Goal: Task Accomplishment & Management: Use online tool/utility

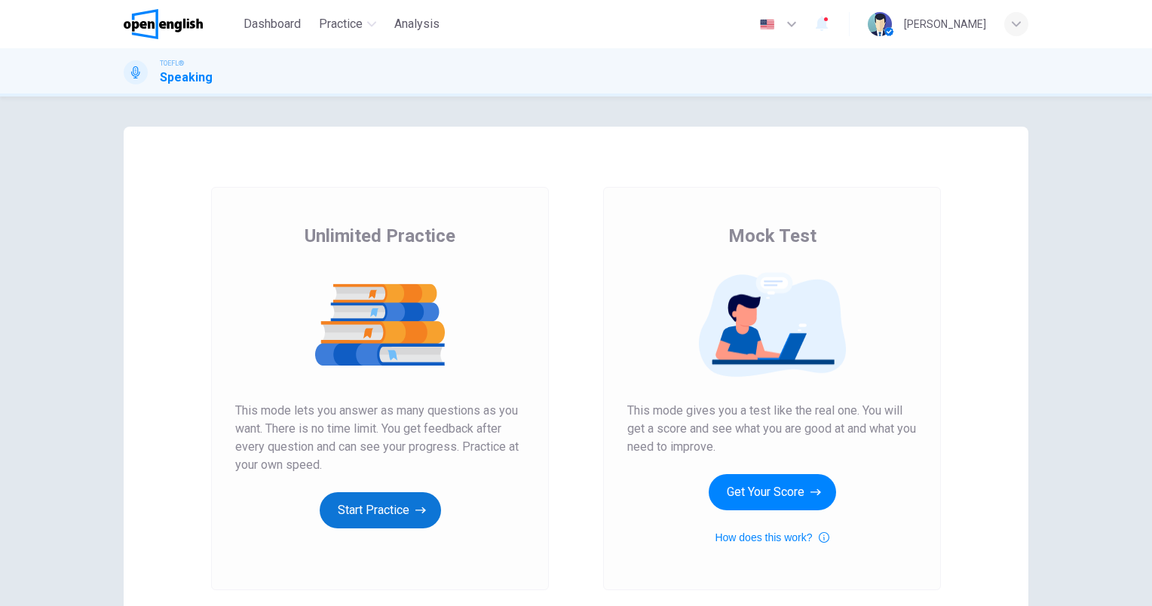
click at [360, 503] on button "Start Practice" at bounding box center [380, 510] width 121 height 36
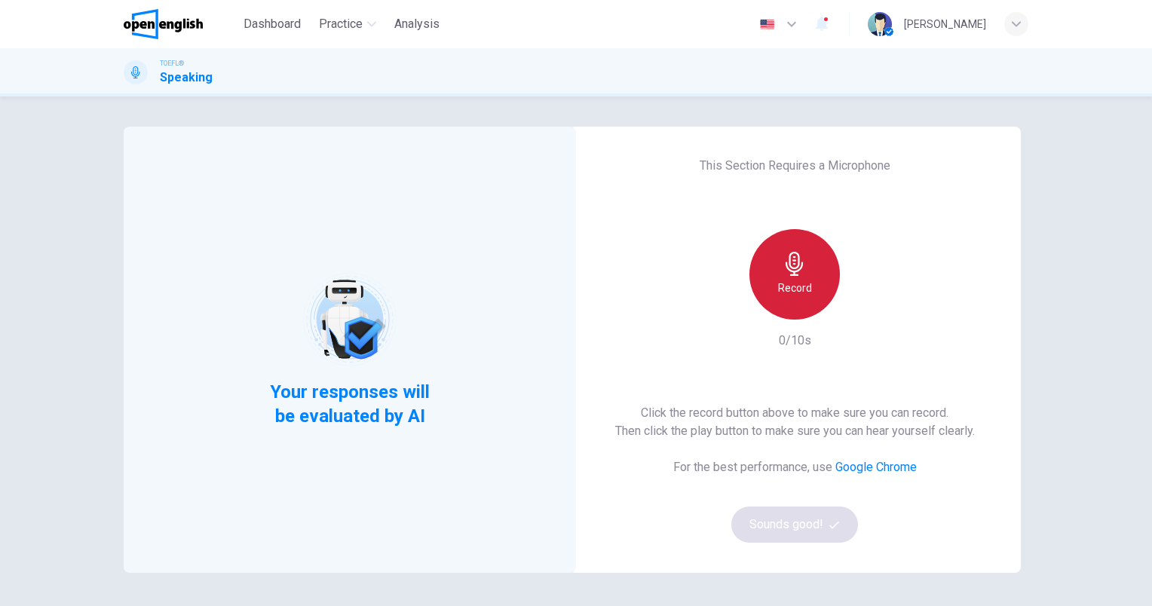
click at [790, 276] on div "Record" at bounding box center [794, 274] width 90 height 90
click at [782, 272] on icon "button" at bounding box center [794, 264] width 24 height 24
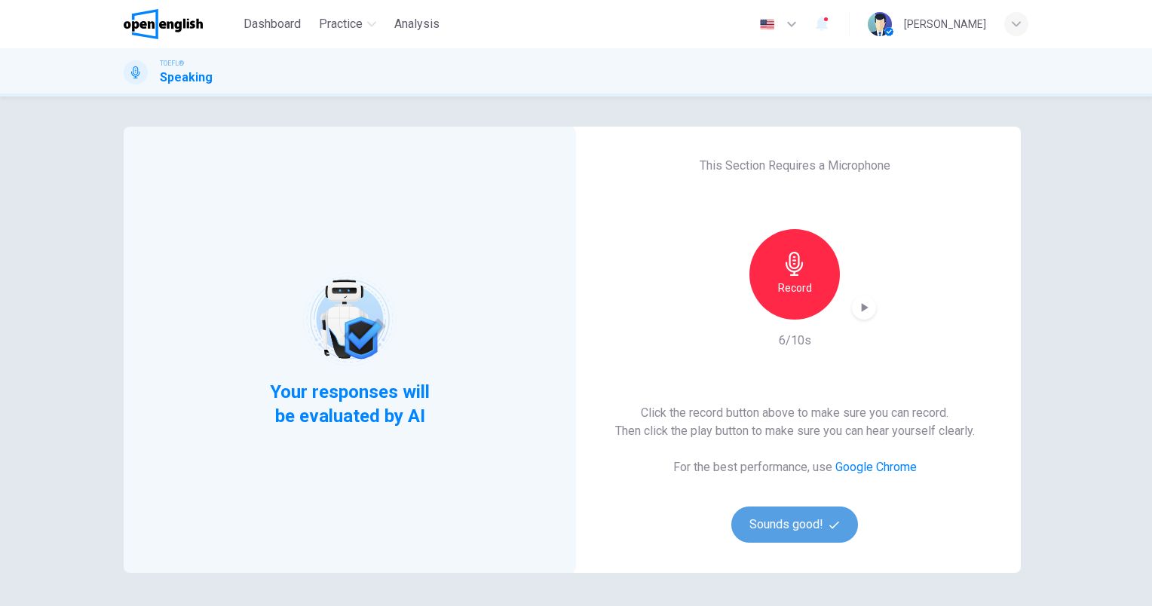
click at [791, 525] on button "Sounds good!" at bounding box center [794, 525] width 127 height 36
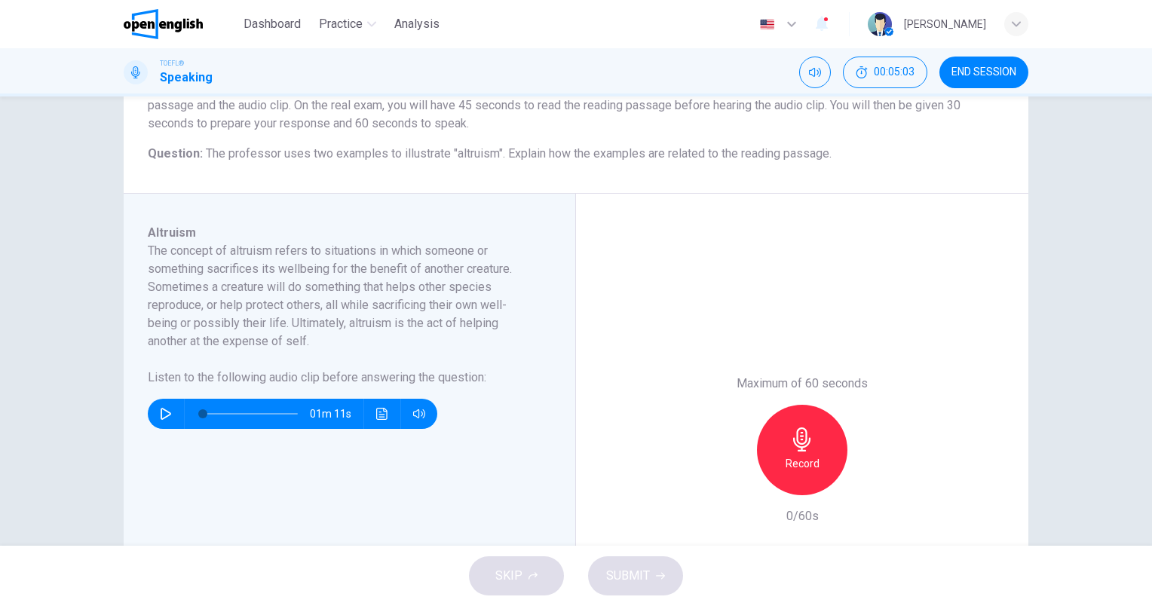
scroll to position [75, 0]
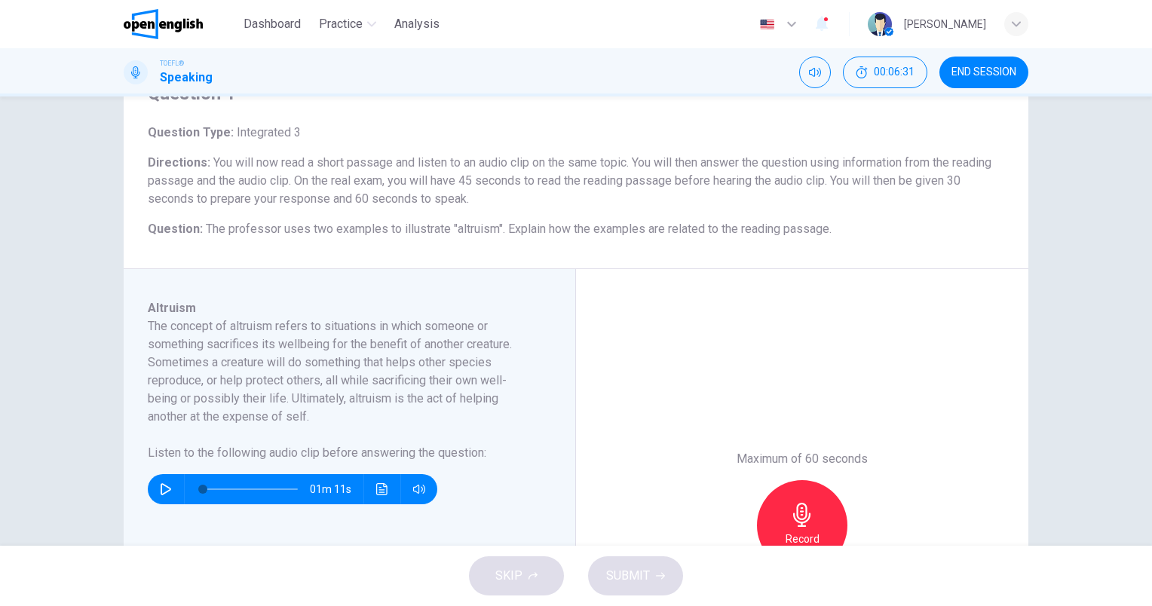
click at [161, 488] on icon "button" at bounding box center [166, 489] width 12 height 12
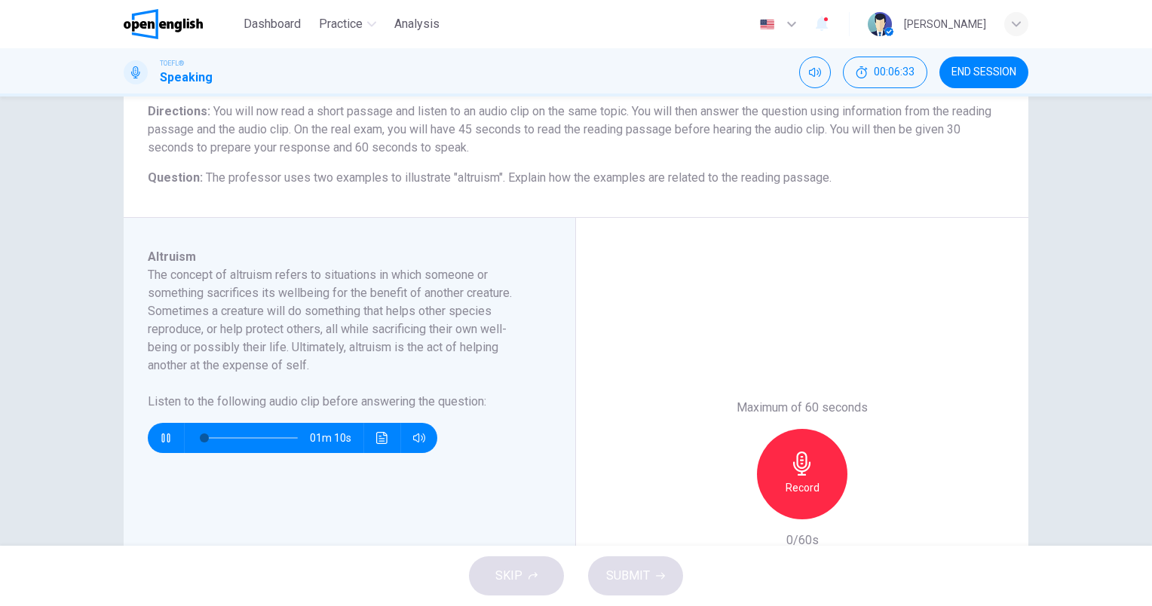
scroll to position [151, 0]
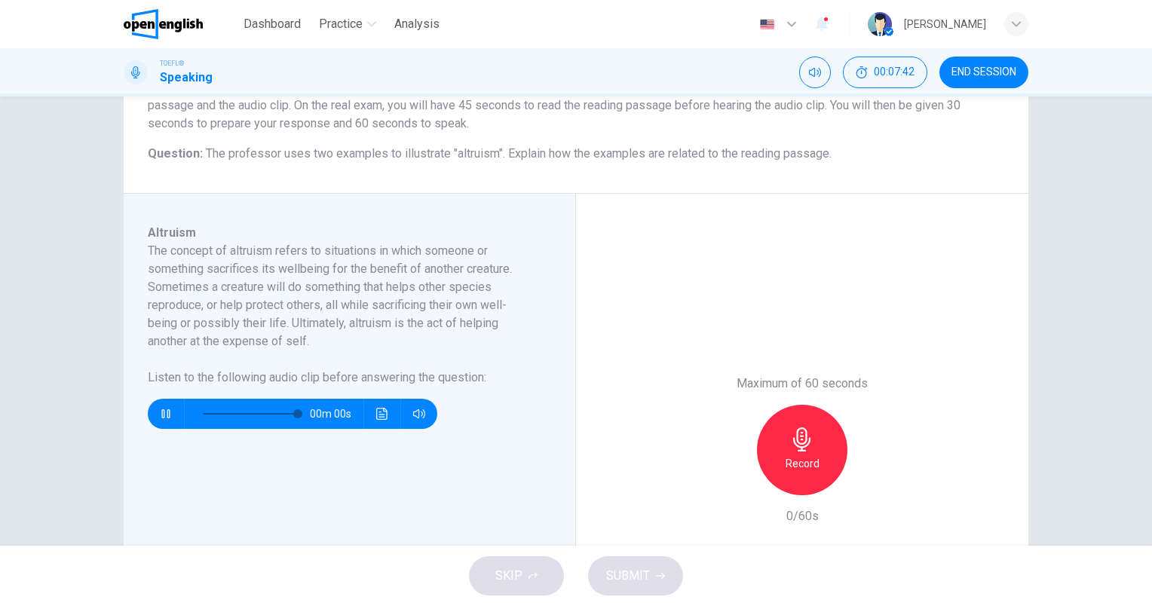
type input "*"
click at [793, 445] on icon "button" at bounding box center [801, 439] width 17 height 24
click at [639, 571] on span "SUBMIT" at bounding box center [628, 575] width 44 height 21
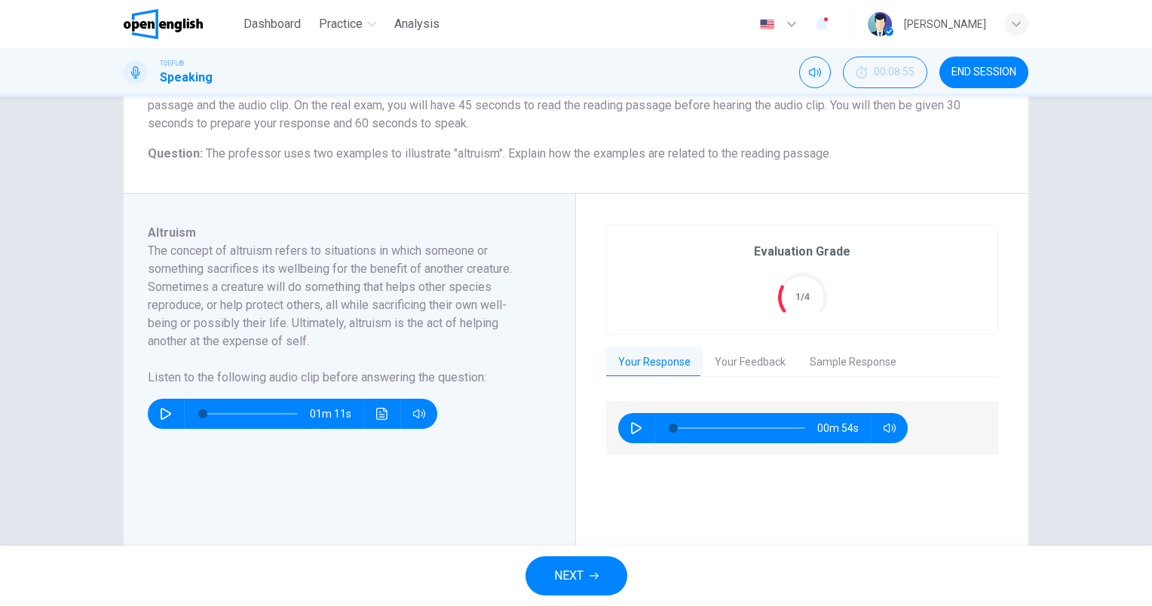
click at [632, 427] on icon "button" at bounding box center [636, 428] width 12 height 12
type input "*"
click at [761, 356] on button "Your Feedback" at bounding box center [749, 363] width 95 height 32
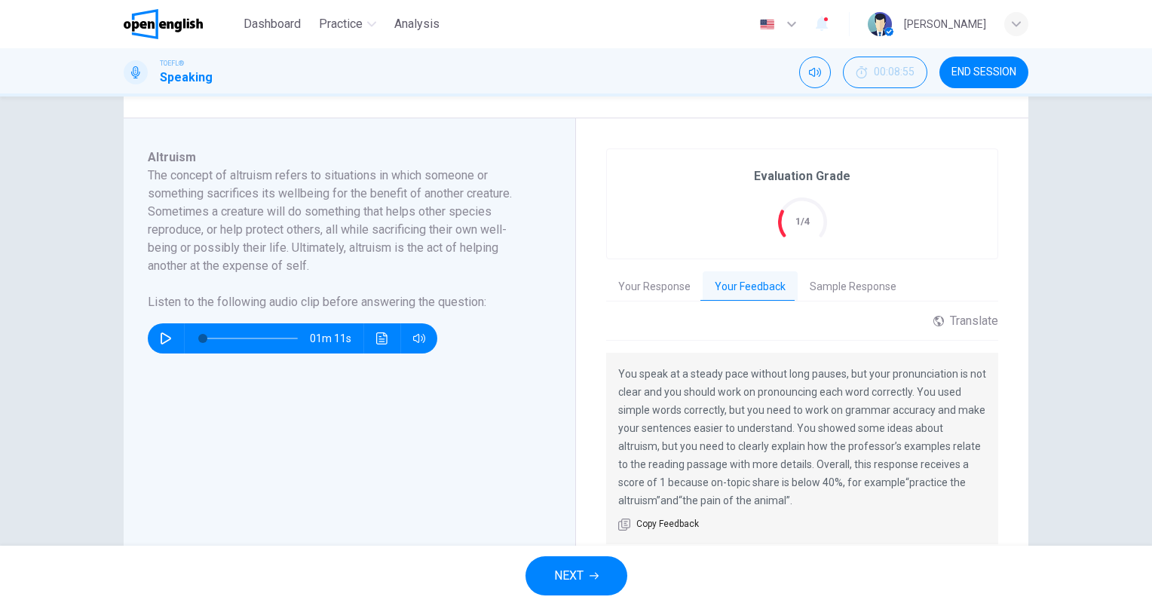
scroll to position [301, 0]
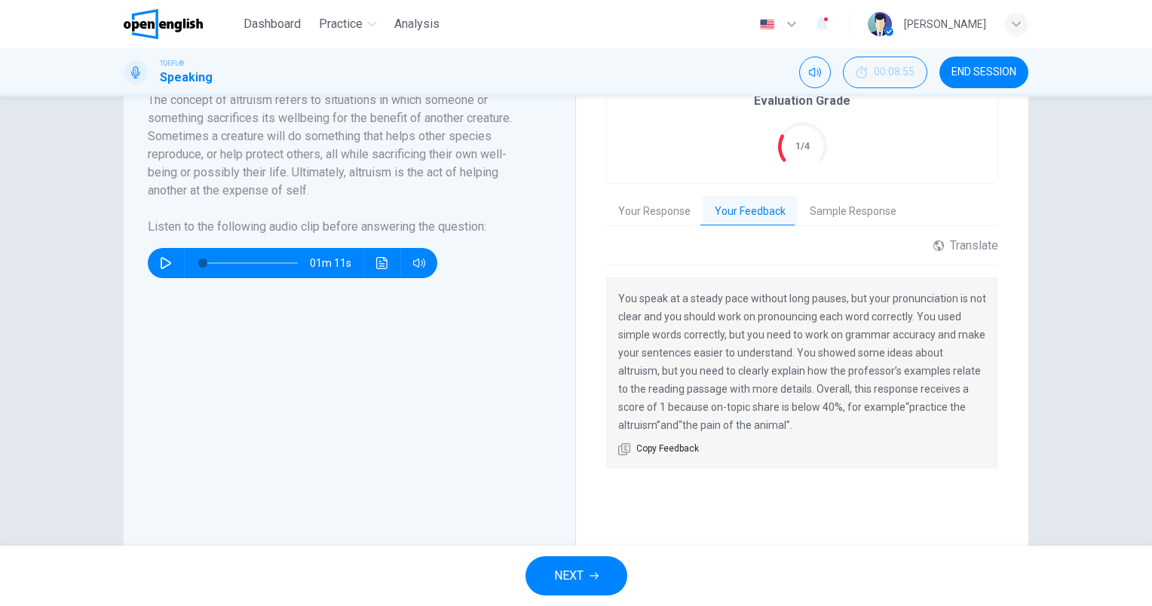
click at [839, 210] on button "Sample Response" at bounding box center [852, 212] width 111 height 32
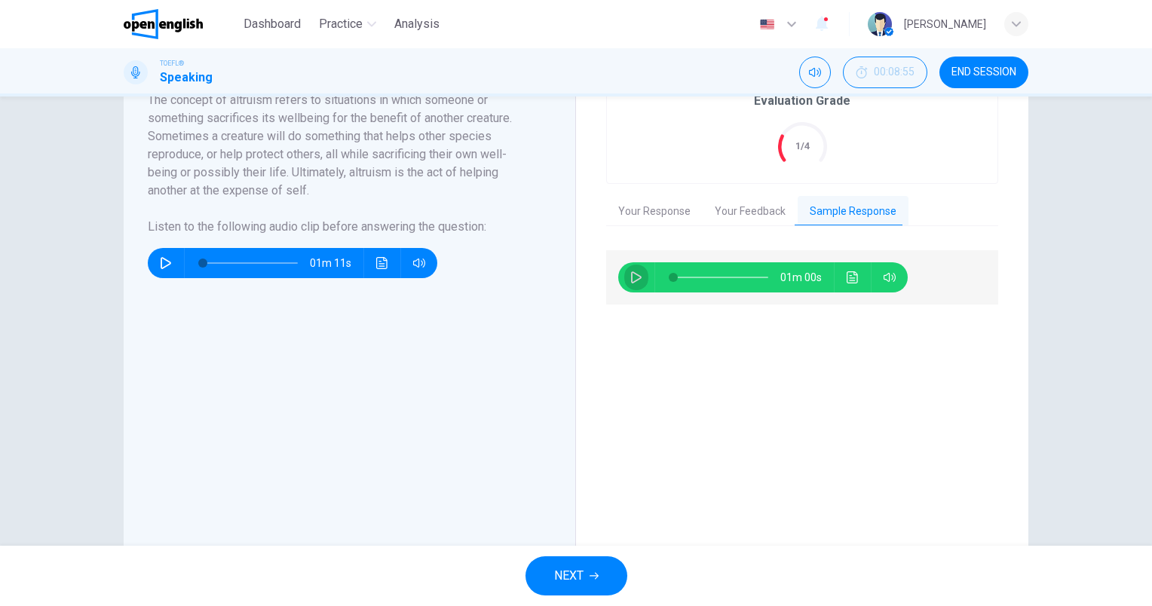
click at [632, 273] on icon "button" at bounding box center [636, 277] width 11 height 12
type input "*"
click at [571, 580] on span "NEXT" at bounding box center [568, 575] width 29 height 21
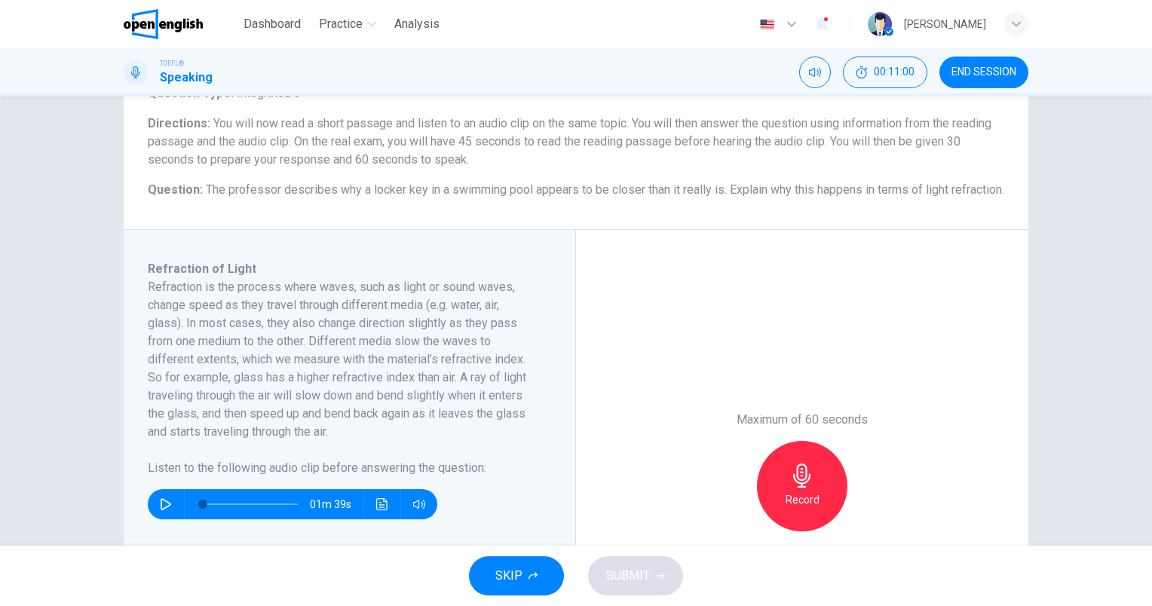
scroll to position [151, 0]
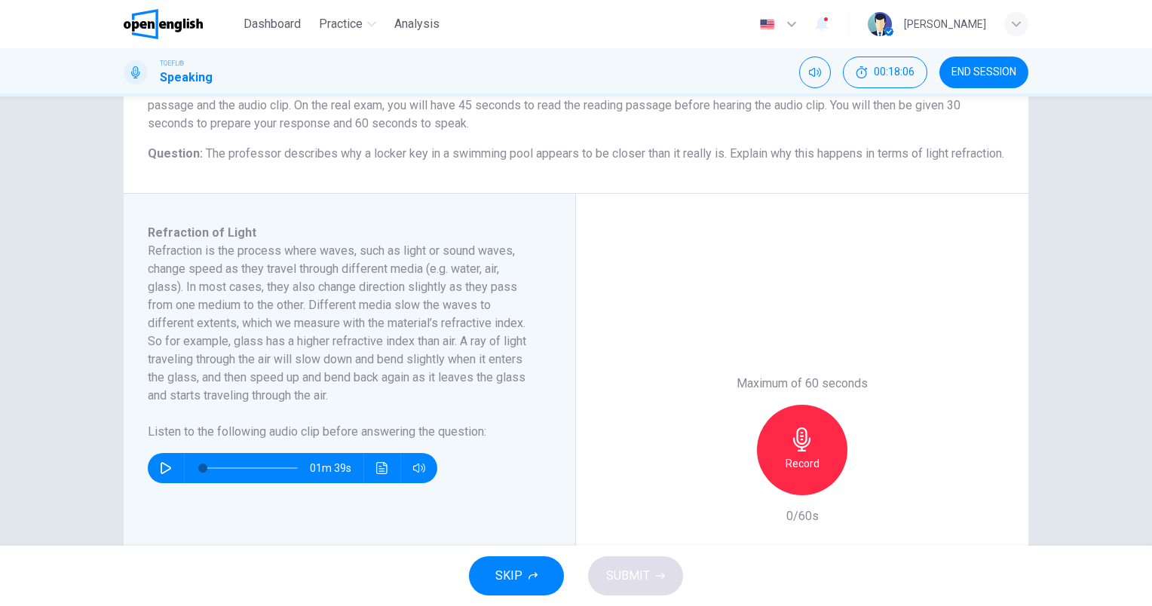
click at [166, 474] on icon "button" at bounding box center [166, 468] width 11 height 12
click at [169, 483] on button "button" at bounding box center [166, 468] width 24 height 30
type input "*"
click at [776, 459] on div "Record" at bounding box center [802, 450] width 90 height 90
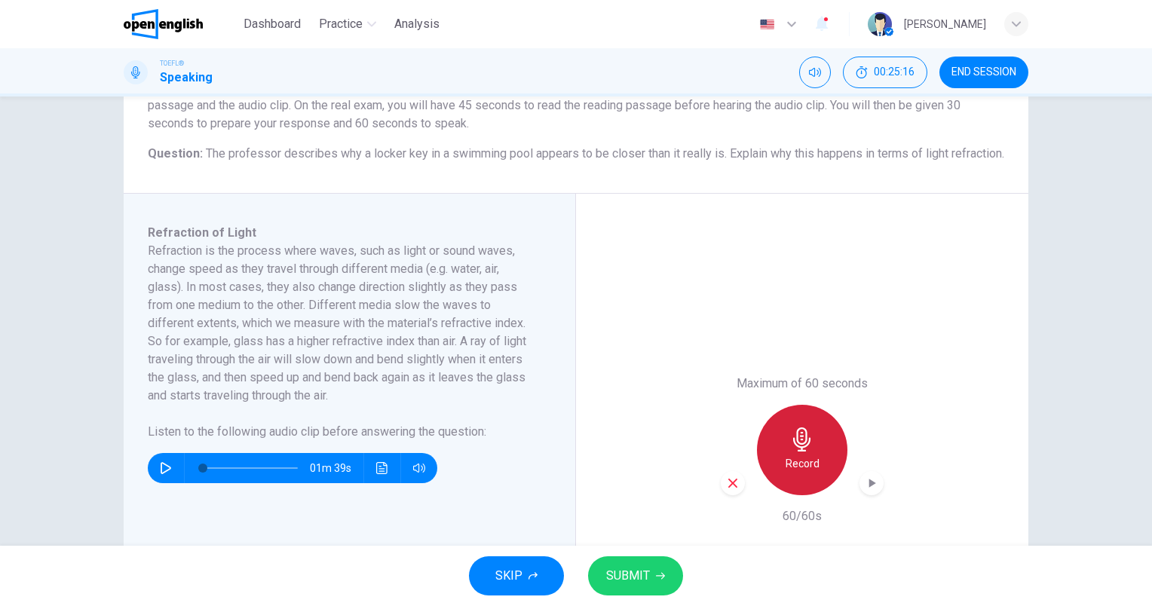
click at [795, 451] on icon "button" at bounding box center [802, 439] width 24 height 24
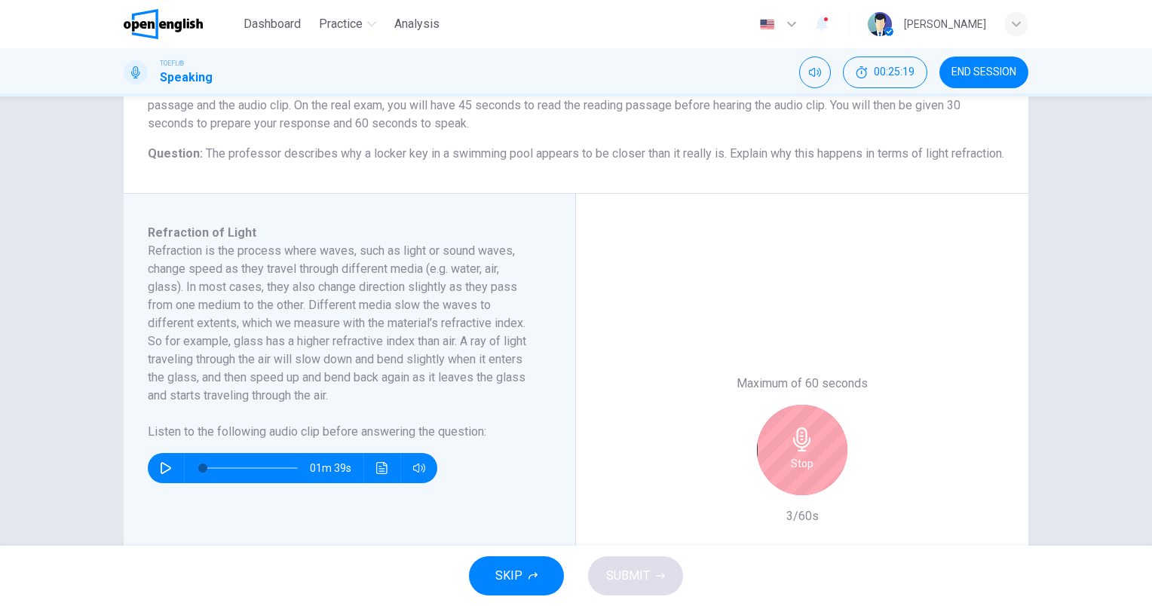
click at [796, 451] on icon "button" at bounding box center [801, 439] width 17 height 24
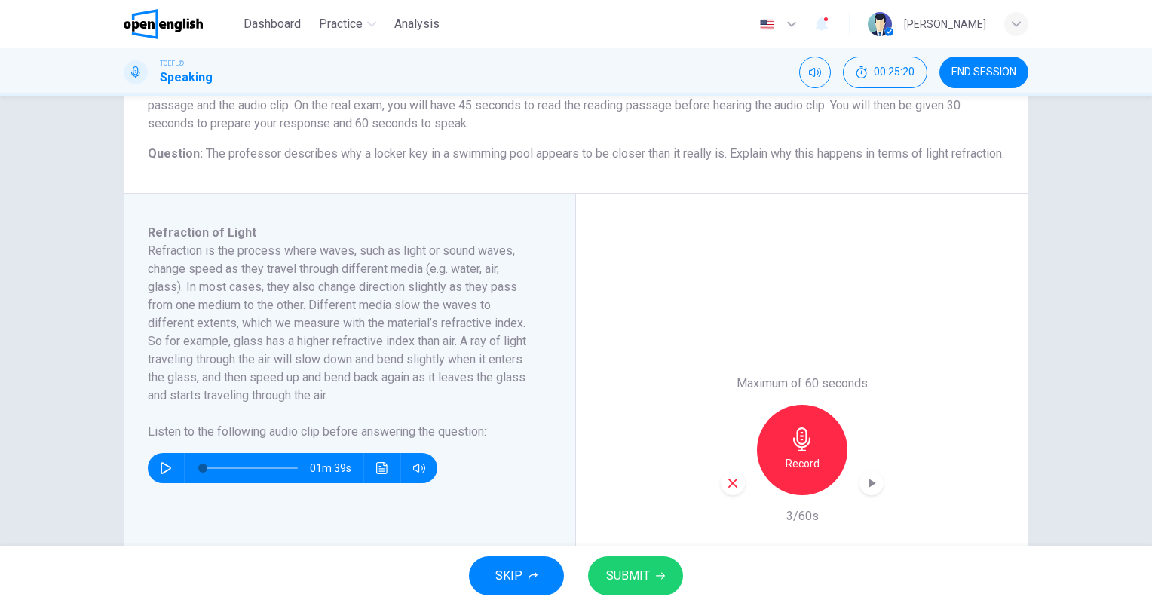
click at [627, 574] on span "SUBMIT" at bounding box center [628, 575] width 44 height 21
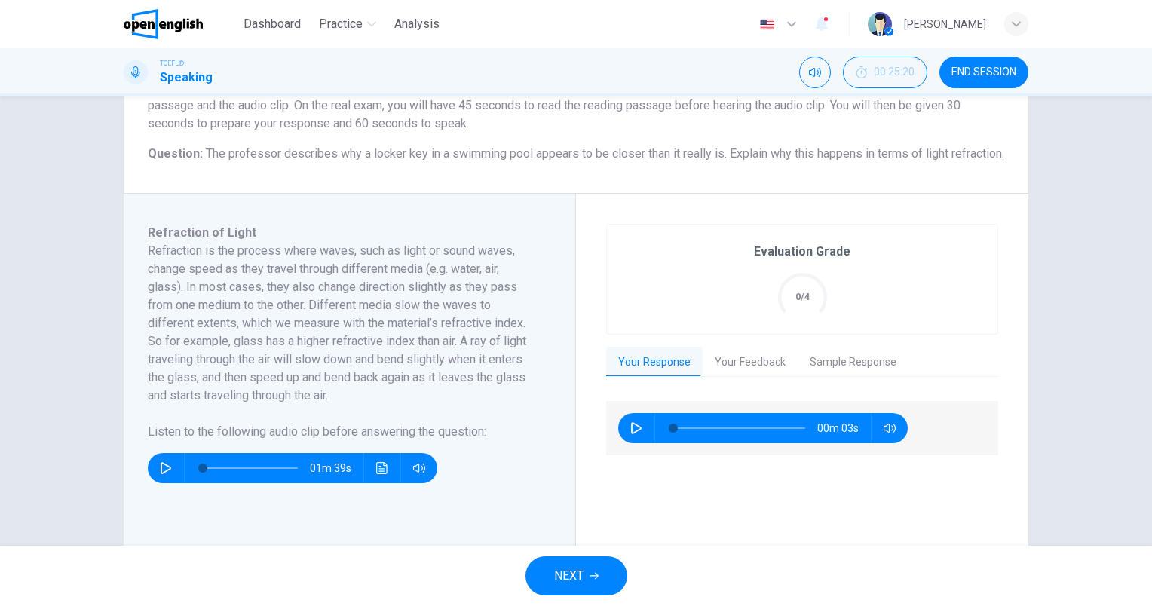
click at [632, 434] on icon "button" at bounding box center [636, 428] width 11 height 12
type input "*"
click at [748, 378] on button "Your Feedback" at bounding box center [749, 363] width 95 height 32
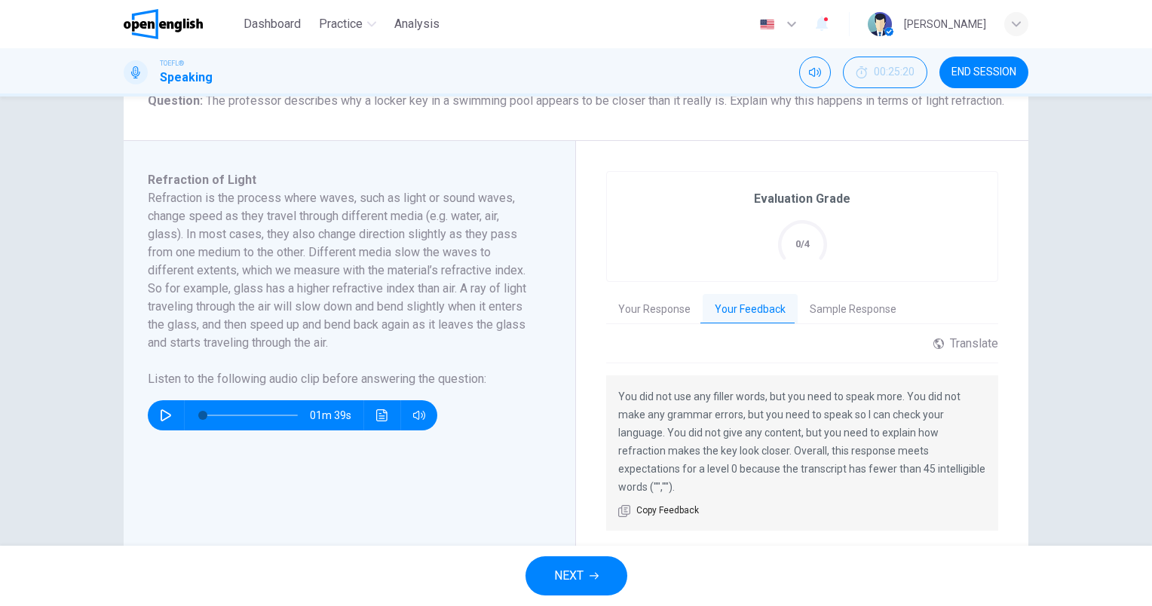
scroll to position [226, 0]
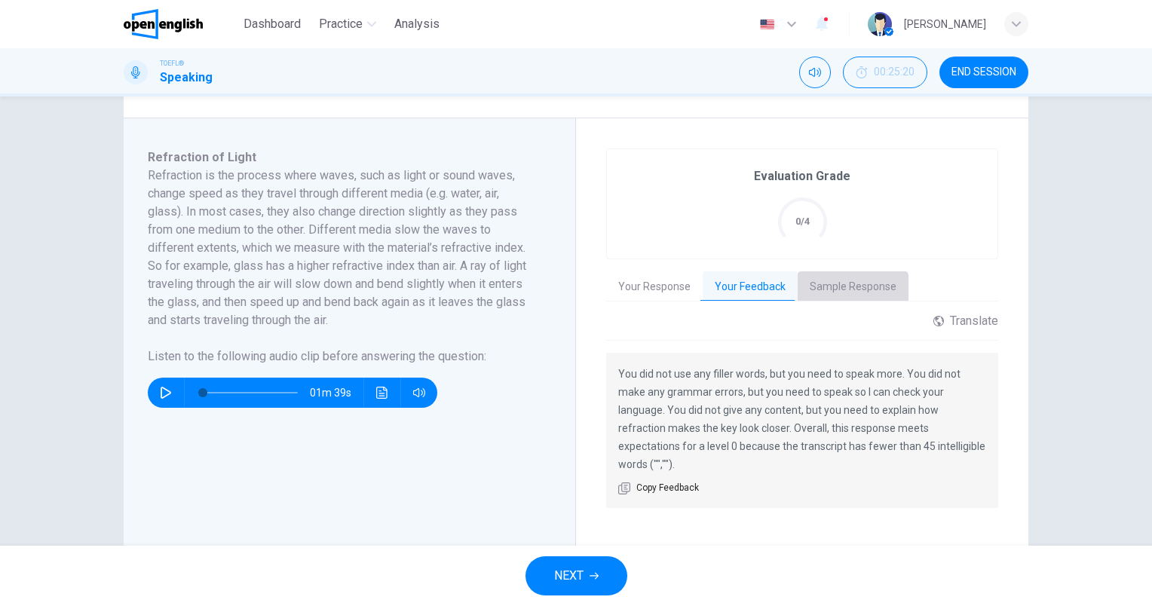
click at [832, 303] on button "Sample Response" at bounding box center [852, 287] width 111 height 32
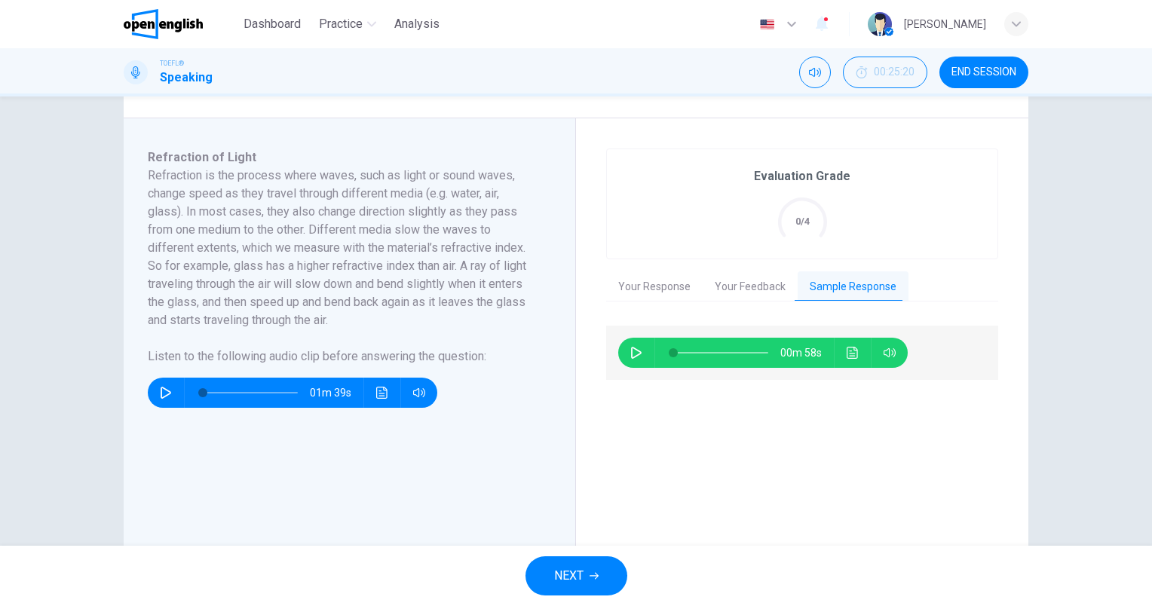
click at [631, 359] on icon "button" at bounding box center [636, 353] width 11 height 12
type input "*"
click at [568, 567] on span "NEXT" at bounding box center [568, 575] width 29 height 21
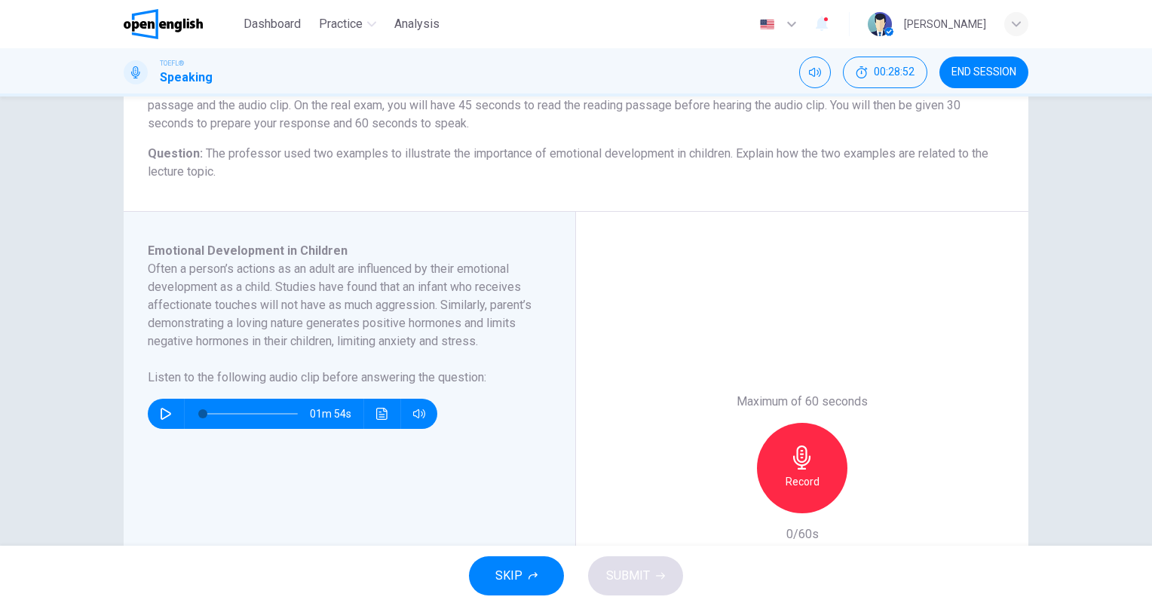
scroll to position [151, 0]
click at [161, 420] on icon "button" at bounding box center [166, 414] width 11 height 12
click at [160, 420] on icon "button" at bounding box center [166, 414] width 12 height 12
type input "*"
click at [794, 485] on h6 "Record" at bounding box center [802, 482] width 34 height 18
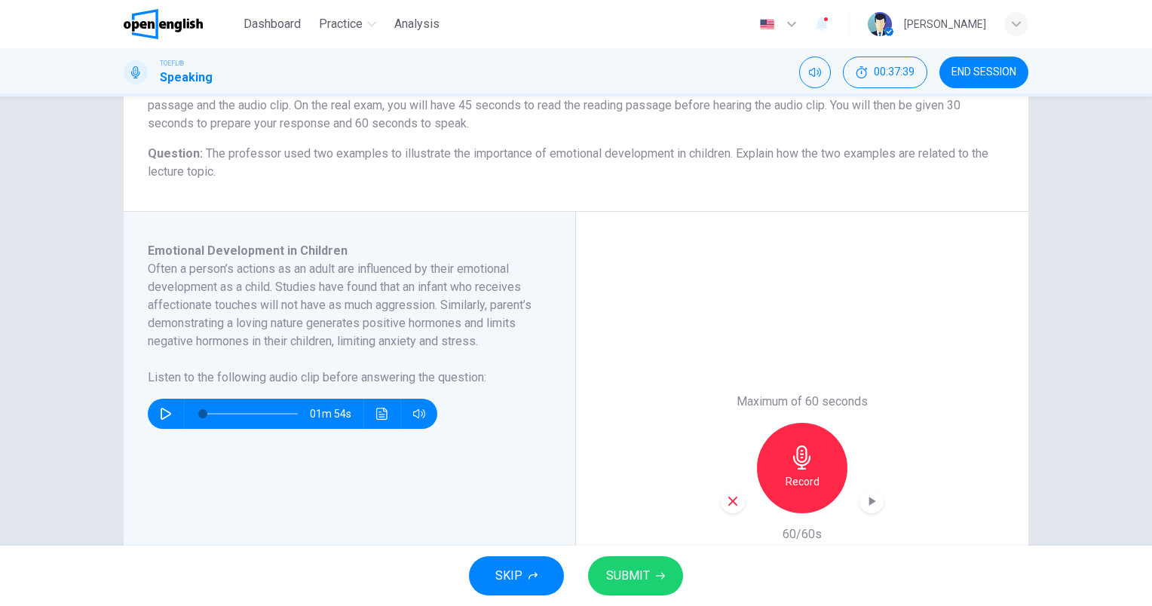
click at [637, 577] on span "SUBMIT" at bounding box center [628, 575] width 44 height 21
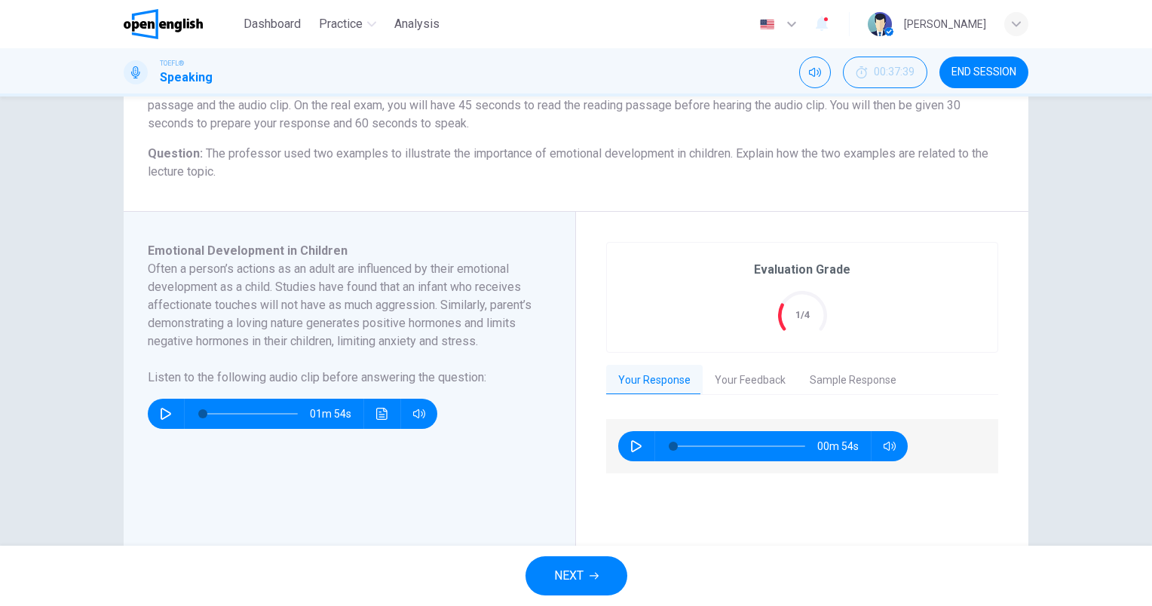
click at [634, 442] on icon "button" at bounding box center [636, 446] width 12 height 12
type input "*"
click at [728, 378] on button "Your Feedback" at bounding box center [749, 381] width 95 height 32
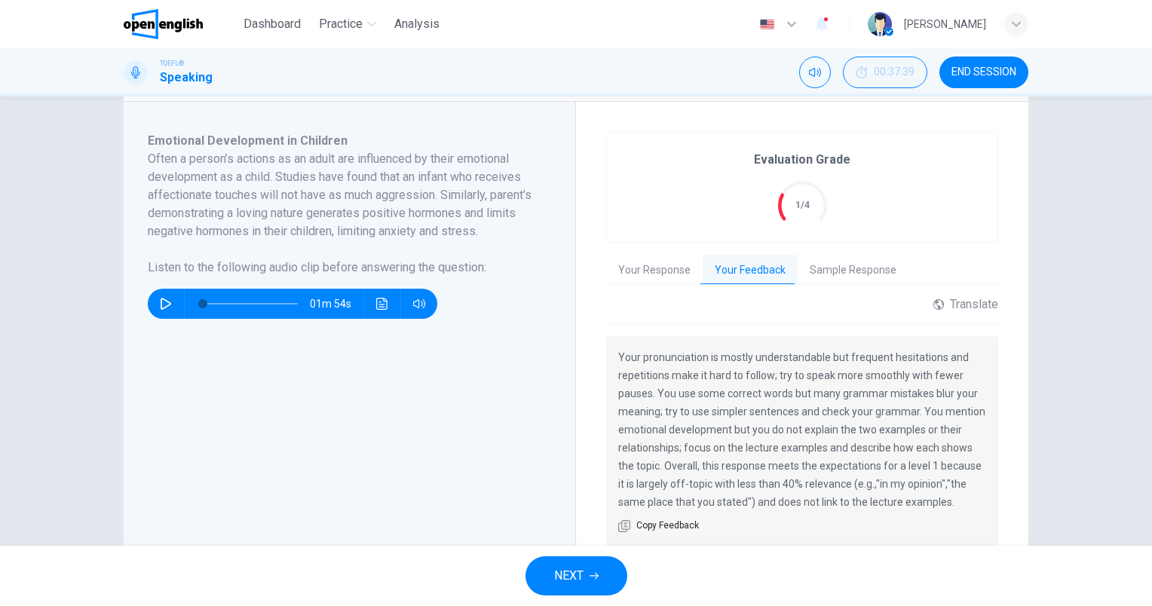
scroll to position [301, 0]
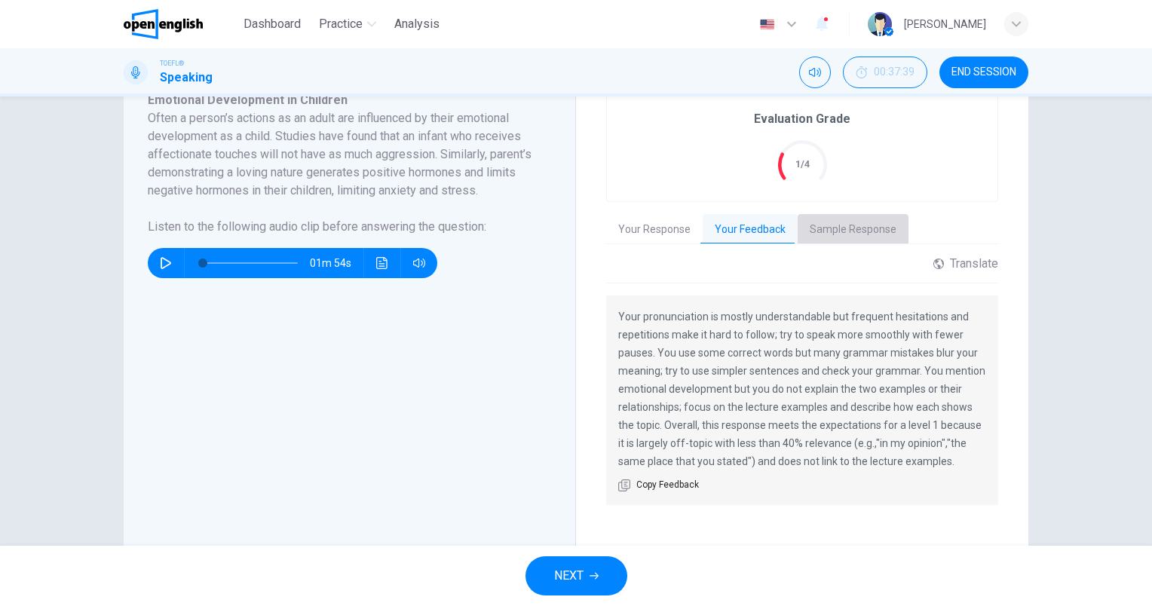
click at [862, 229] on button "Sample Response" at bounding box center [852, 230] width 111 height 32
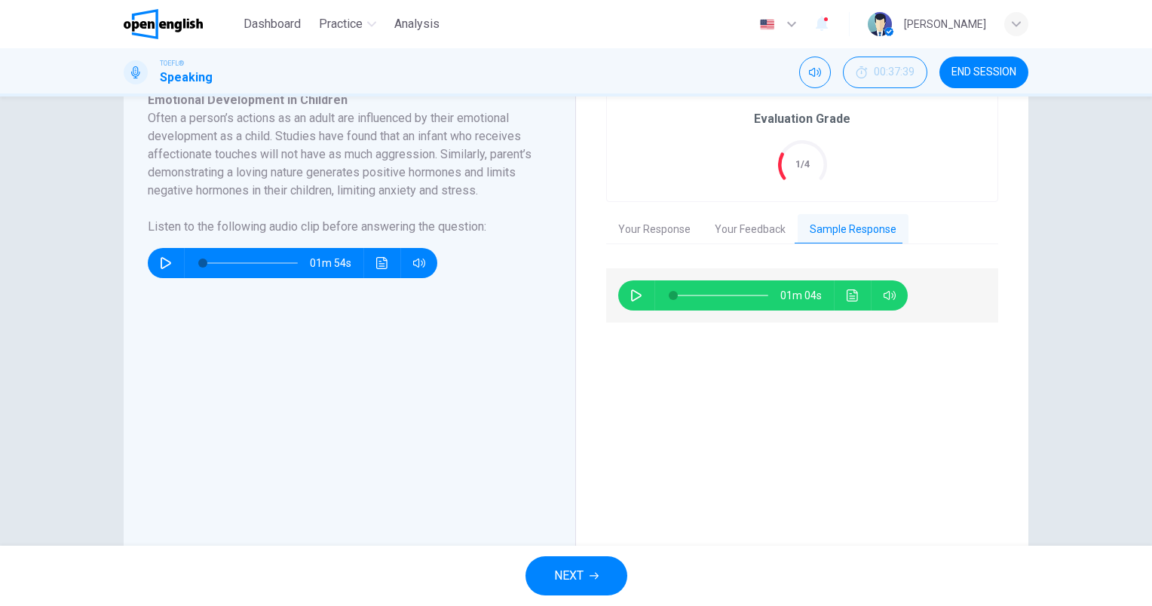
click at [630, 295] on icon "button" at bounding box center [636, 295] width 12 height 12
type input "*"
click at [565, 577] on span "NEXT" at bounding box center [568, 575] width 29 height 21
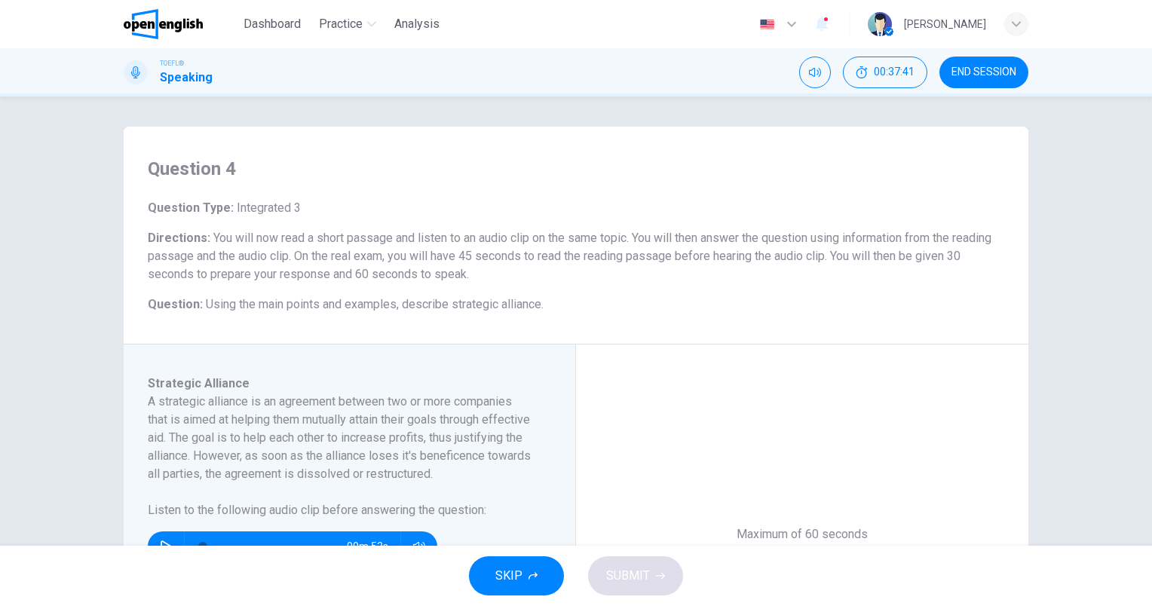
scroll to position [75, 0]
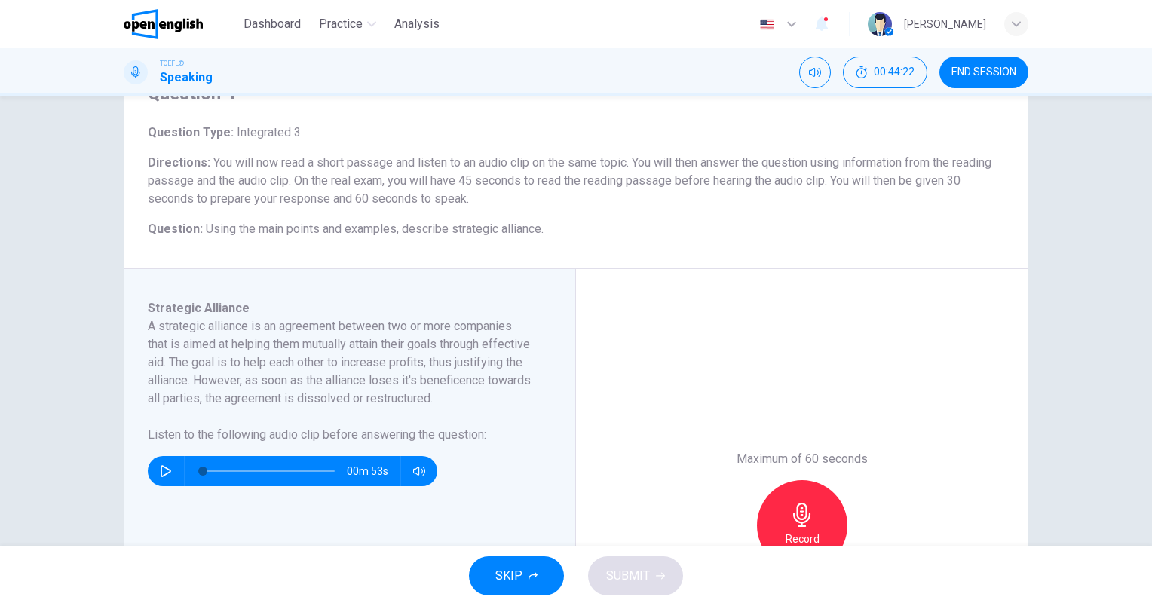
click at [162, 477] on icon "button" at bounding box center [166, 471] width 12 height 12
click at [161, 477] on icon "button" at bounding box center [166, 471] width 11 height 12
type input "*"
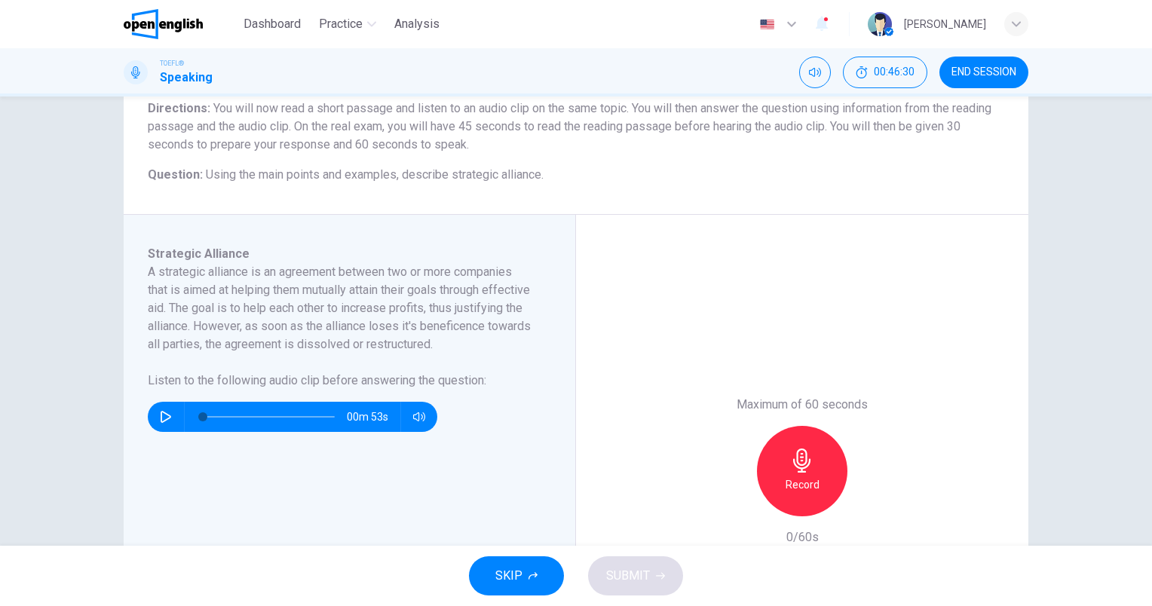
scroll to position [151, 0]
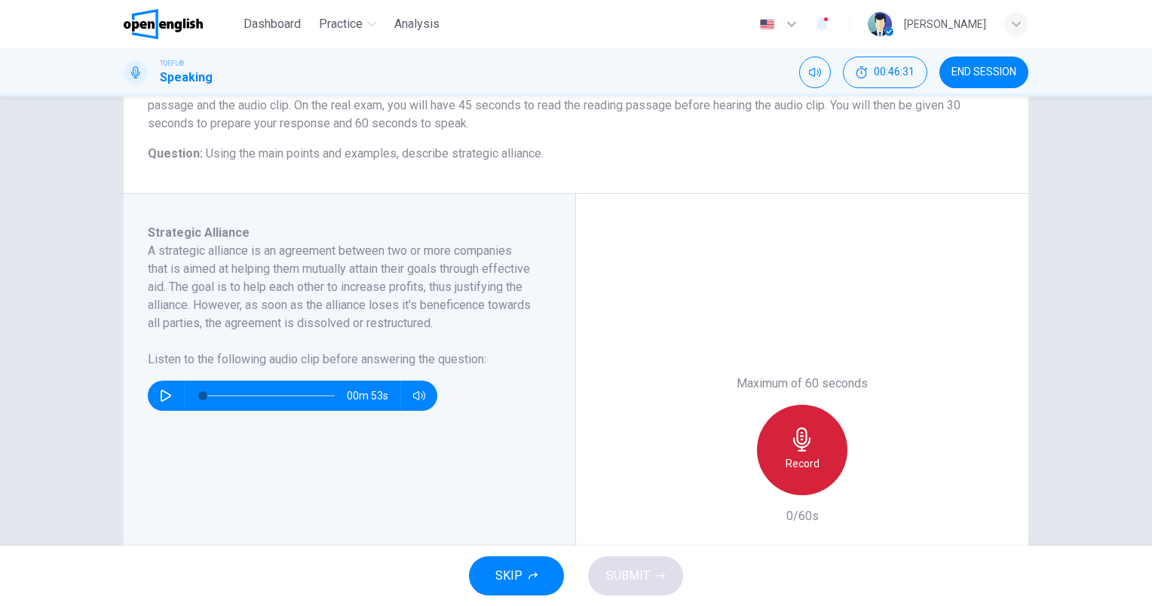
click at [808, 457] on h6 "Record" at bounding box center [802, 463] width 34 height 18
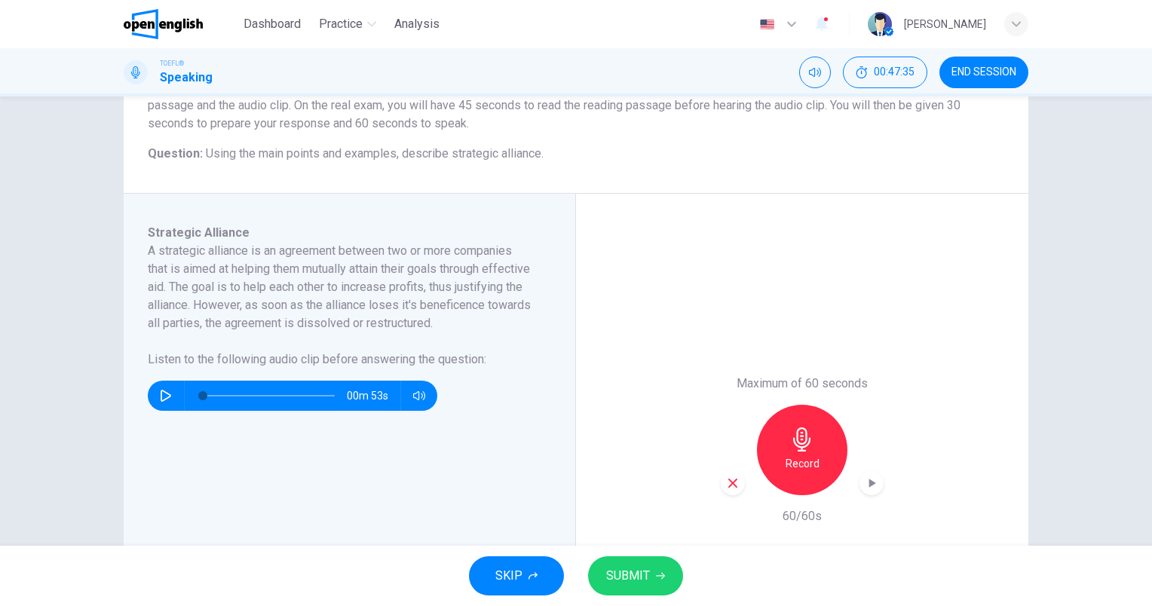
click at [639, 577] on span "SUBMIT" at bounding box center [628, 575] width 44 height 21
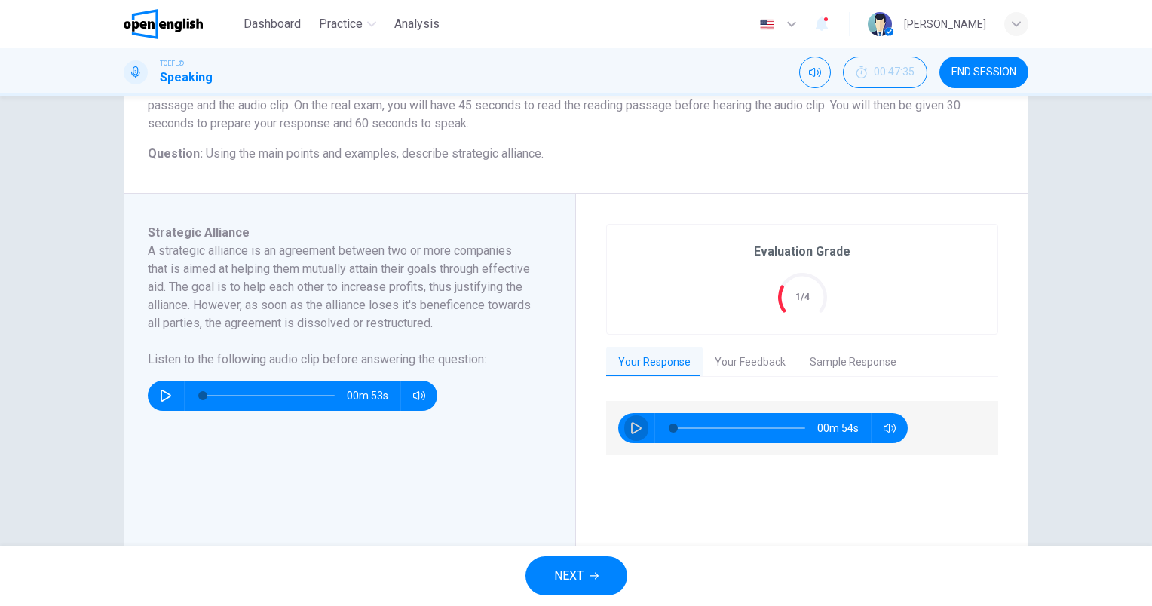
click at [639, 425] on button "button" at bounding box center [636, 428] width 24 height 30
type input "*"
click at [764, 375] on button "Your Feedback" at bounding box center [749, 363] width 95 height 32
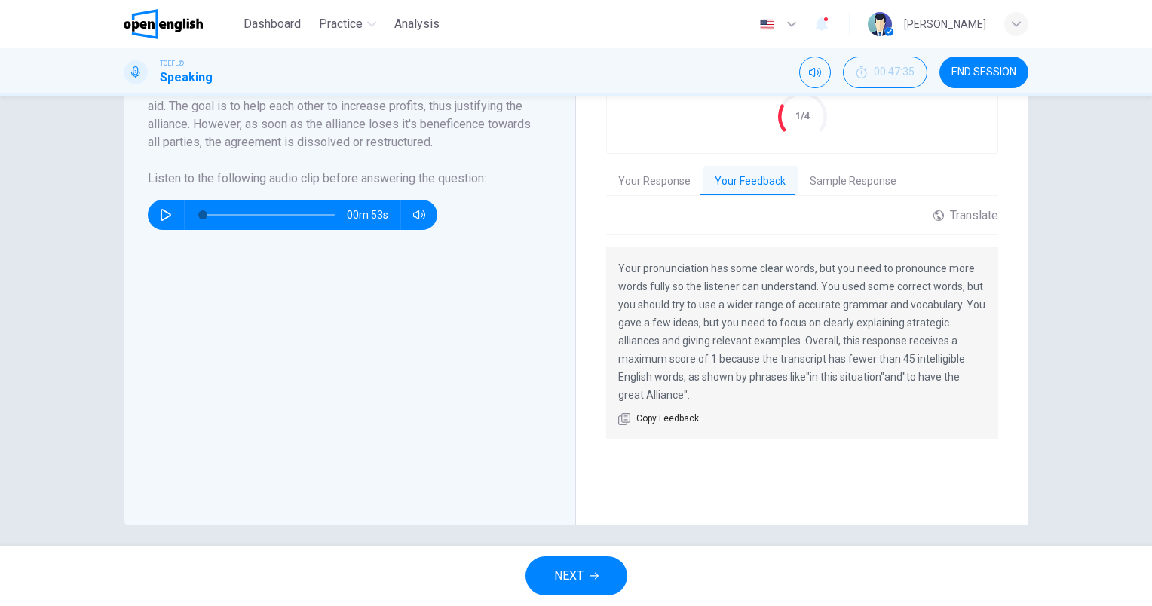
scroll to position [341, 0]
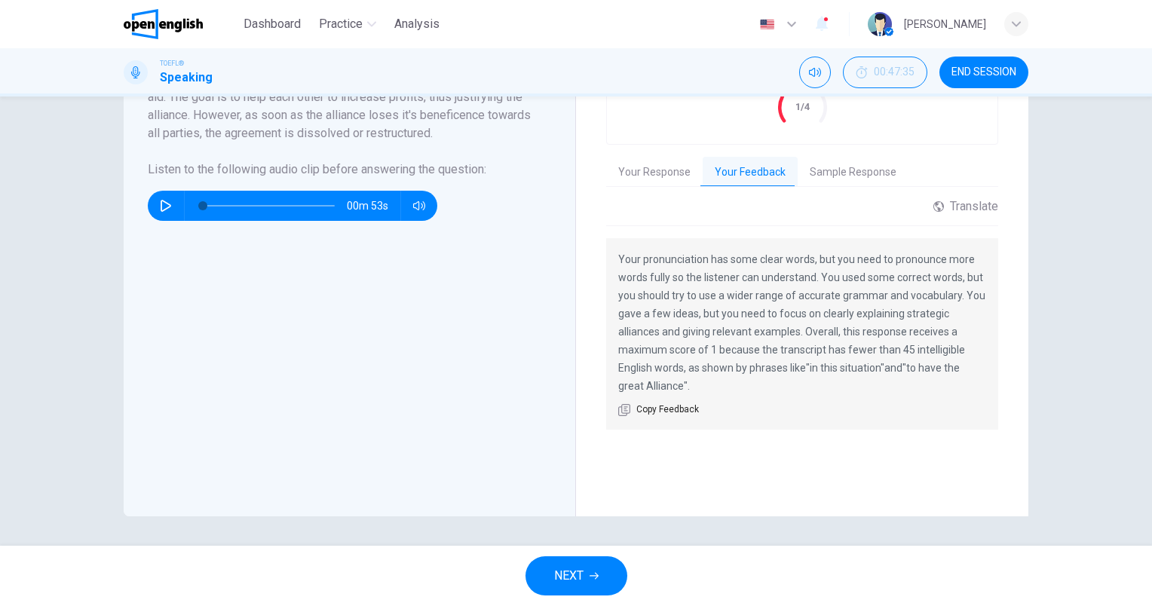
click at [843, 174] on button "Sample Response" at bounding box center [852, 173] width 111 height 32
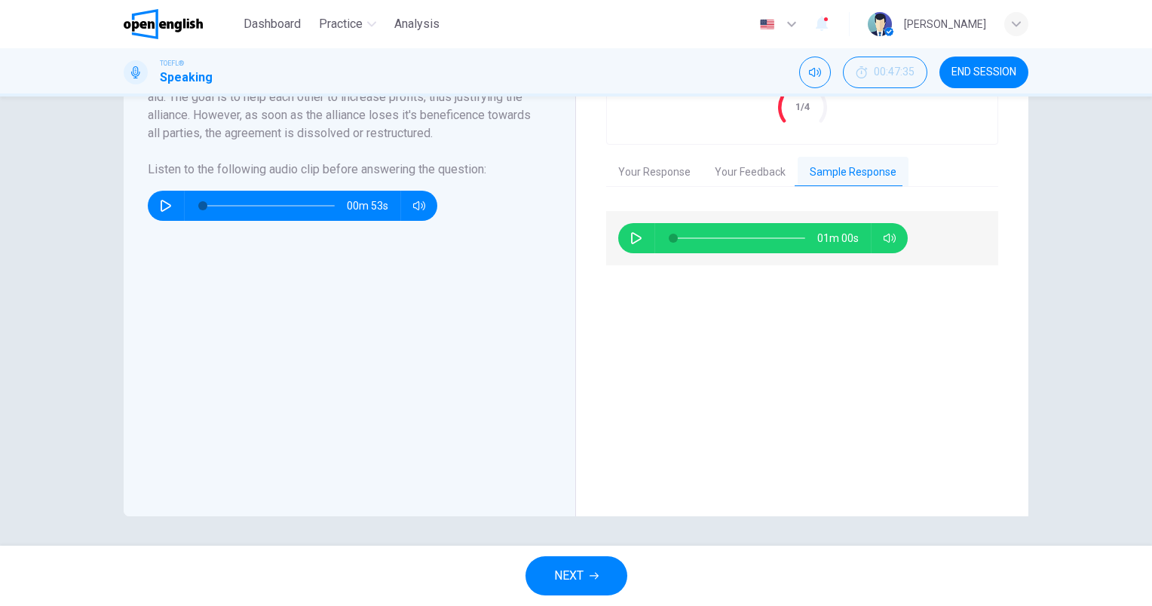
click at [635, 240] on icon "button" at bounding box center [636, 238] width 12 height 12
click at [837, 323] on div "00m 44s" at bounding box center [802, 354] width 392 height 287
type input "*"
click at [972, 63] on button "END SESSION" at bounding box center [983, 73] width 89 height 32
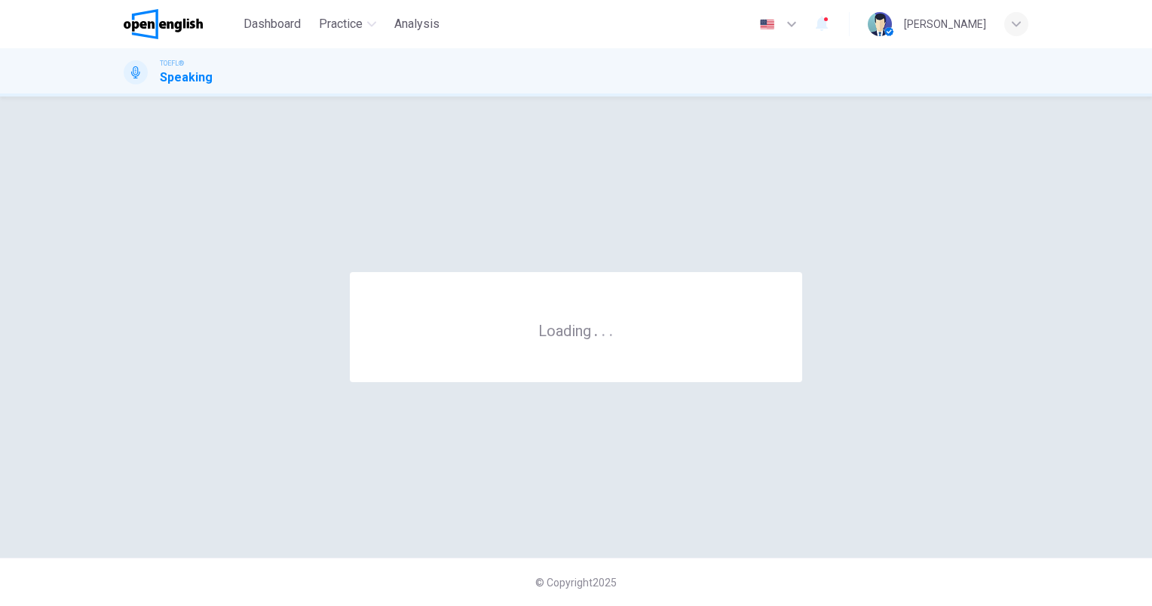
scroll to position [0, 0]
